Goal: Communication & Community: Answer question/provide support

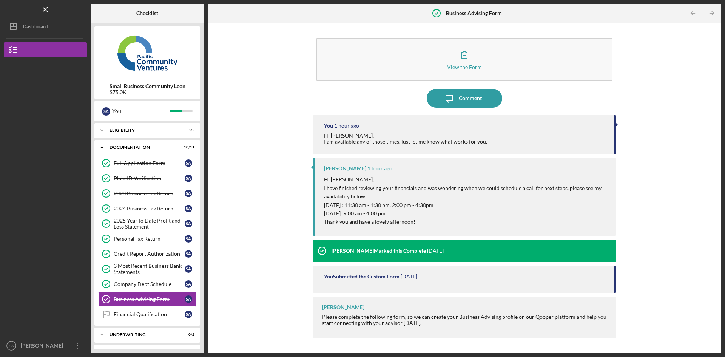
click at [56, 22] on button "Icon/Dashboard Dashboard" at bounding box center [45, 26] width 83 height 15
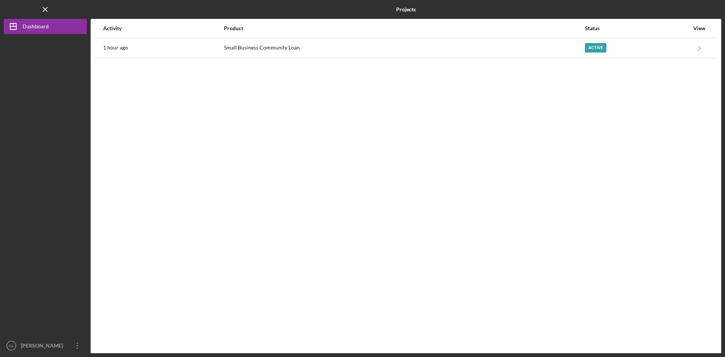
click at [697, 45] on icon "Icon/Navigate" at bounding box center [699, 47] width 17 height 17
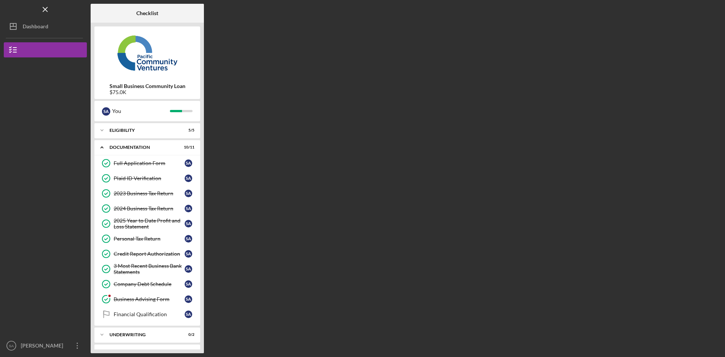
click at [136, 296] on link "Business Advising Form Business Advising Form S A" at bounding box center [147, 298] width 98 height 15
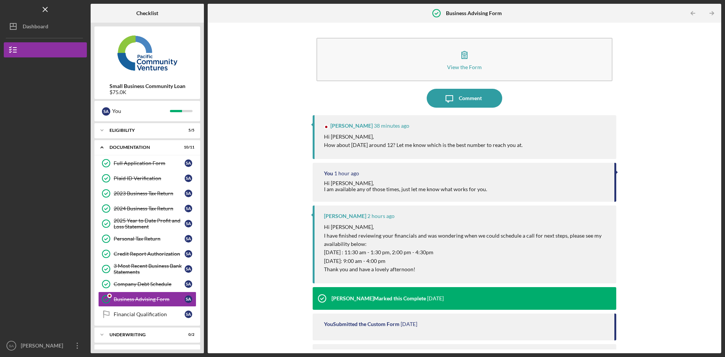
click at [467, 99] on div "Comment" at bounding box center [470, 98] width 23 height 19
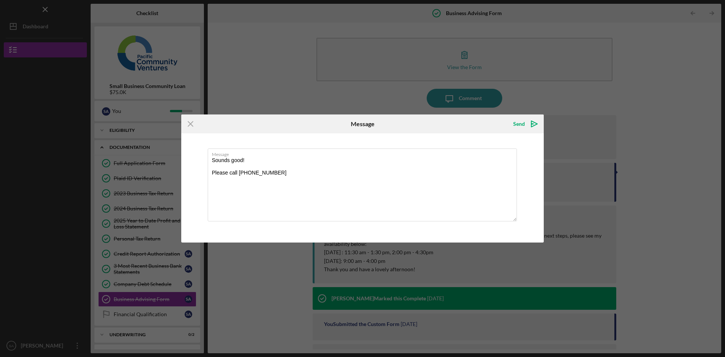
type textarea "Sounds good! Please call [PHONE_NUMBER]"
click at [532, 125] on icon "Icon/icon-invite-send" at bounding box center [534, 123] width 19 height 19
